Goal: Transaction & Acquisition: Purchase product/service

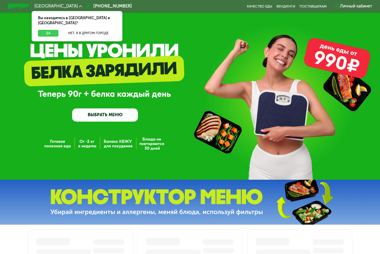
click at [38, 30] on button "Да" at bounding box center [48, 33] width 20 height 6
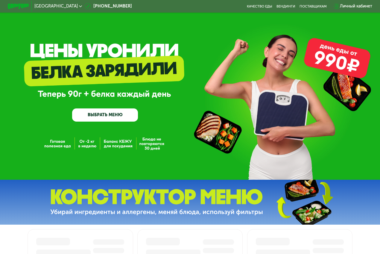
click at [107, 113] on link "ВЫБРАТЬ МЕНЮ" at bounding box center [105, 114] width 66 height 13
click at [105, 119] on link "ВЫБРАТЬ МЕНЮ" at bounding box center [105, 114] width 66 height 13
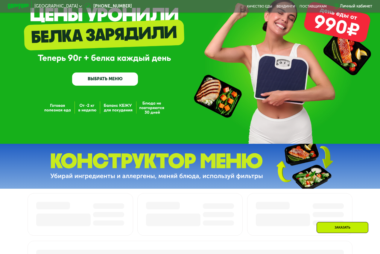
scroll to position [166, 0]
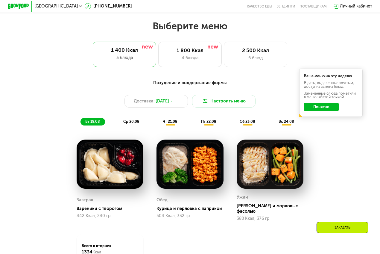
scroll to position [195, 0]
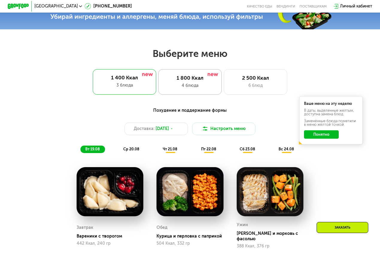
click at [170, 81] on div "1 800 Ккал" at bounding box center [190, 78] width 52 height 6
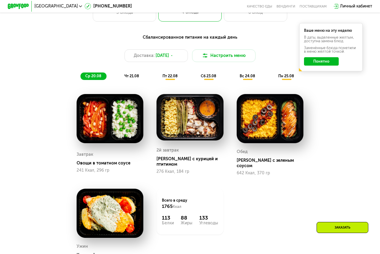
scroll to position [275, 0]
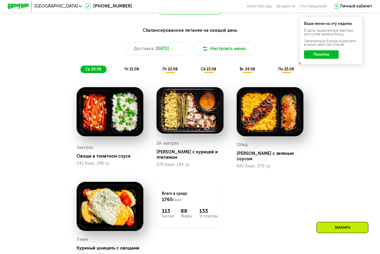
click at [135, 71] on span "чт 21.08" at bounding box center [132, 69] width 15 height 4
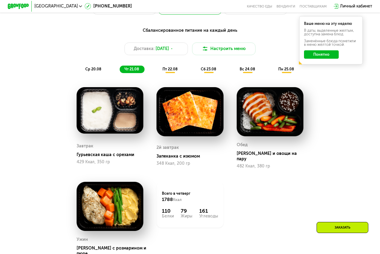
click at [196, 73] on div "пт 22.08" at bounding box center [209, 69] width 26 height 7
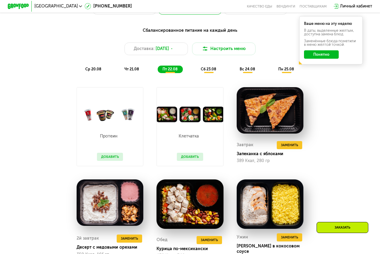
click at [235, 73] on div "сб 23.08" at bounding box center [248, 69] width 26 height 7
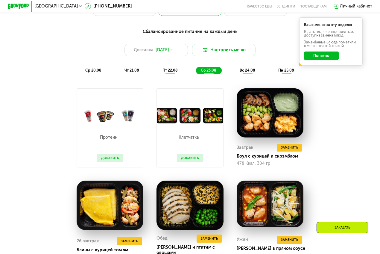
scroll to position [269, 0]
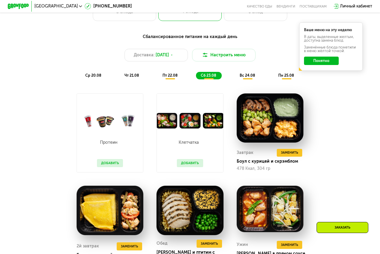
click at [120, 79] on div "ср 20.08" at bounding box center [132, 75] width 25 height 7
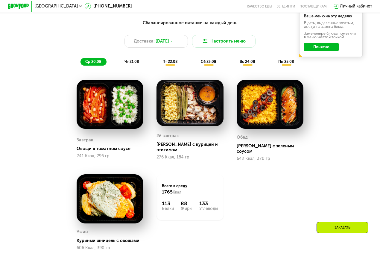
scroll to position [284, 0]
